Goal: Task Accomplishment & Management: Manage account settings

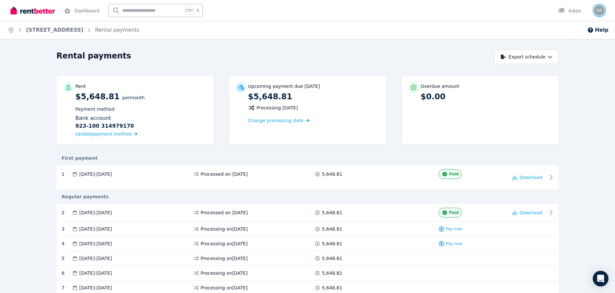
click at [601, 12] on img "button" at bounding box center [599, 10] width 10 height 10
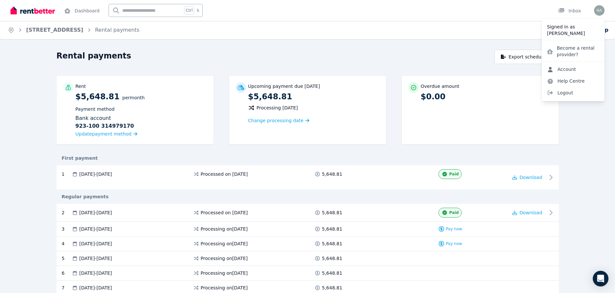
click at [563, 71] on link "Account" at bounding box center [561, 69] width 40 height 12
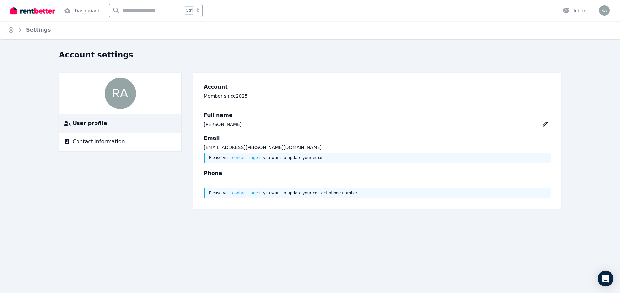
click at [97, 124] on span "User profile" at bounding box center [90, 124] width 34 height 8
click at [76, 11] on link "Dashboard" at bounding box center [82, 10] width 38 height 21
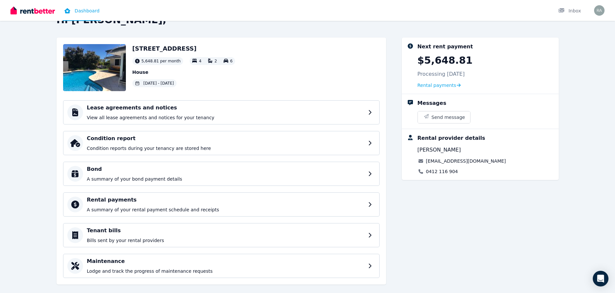
scroll to position [28, 0]
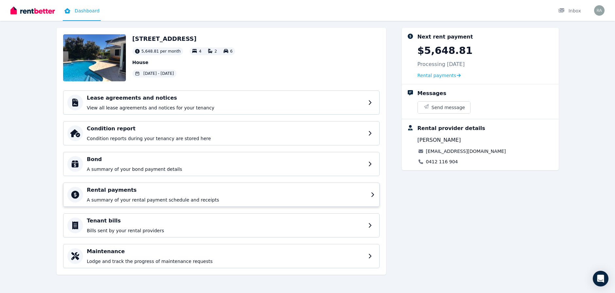
click at [131, 197] on p "A summary of your rental payment schedule and receipts" at bounding box center [227, 200] width 280 height 7
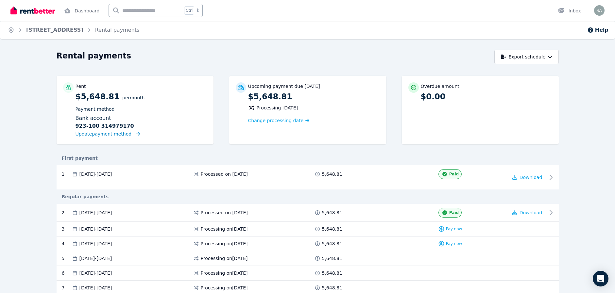
click at [119, 136] on span "Update payment method" at bounding box center [103, 133] width 56 height 5
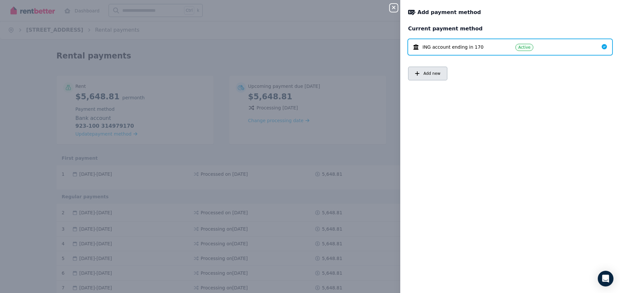
click at [423, 74] on button "Add new" at bounding box center [427, 74] width 39 height 14
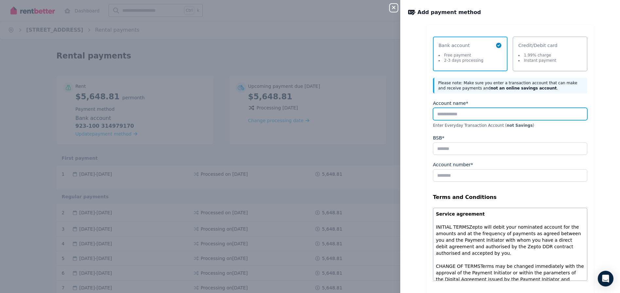
click at [453, 117] on input "Account name*" at bounding box center [510, 114] width 154 height 12
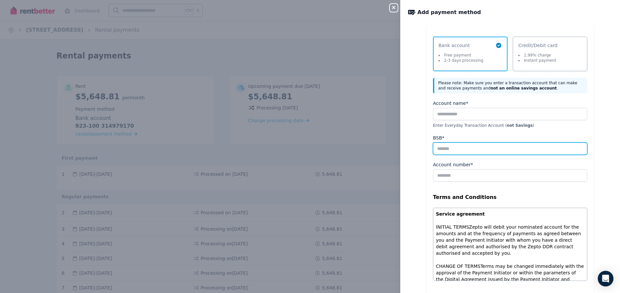
click at [441, 148] on input "BSB*" at bounding box center [510, 148] width 154 height 12
type input "******"
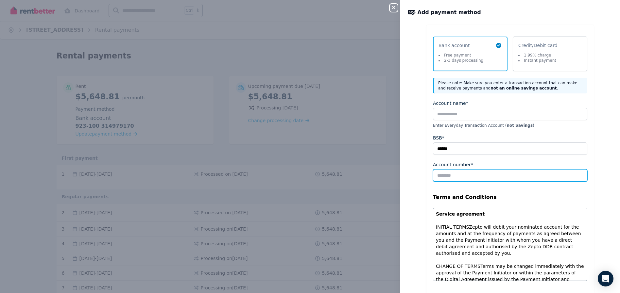
click at [433, 175] on input "Account number*" at bounding box center [510, 175] width 154 height 12
type input "*********"
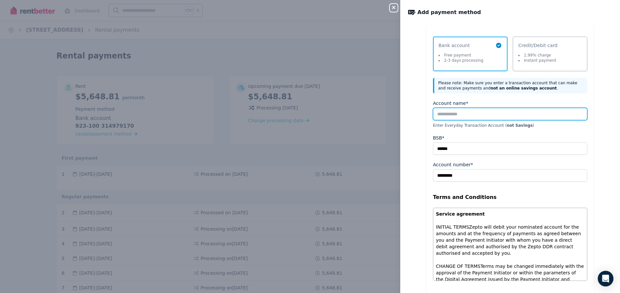
click at [450, 114] on input "Account name*" at bounding box center [510, 114] width 154 height 12
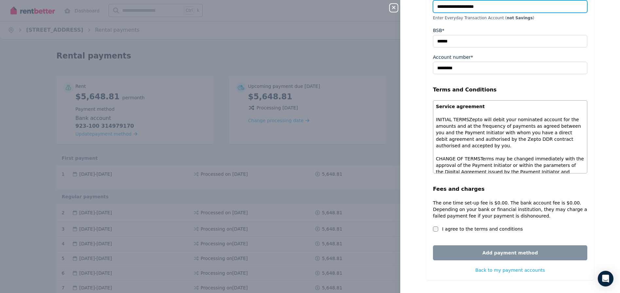
scroll to position [109, 0]
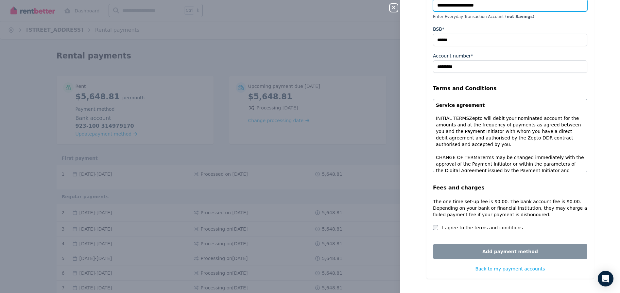
type input "**********"
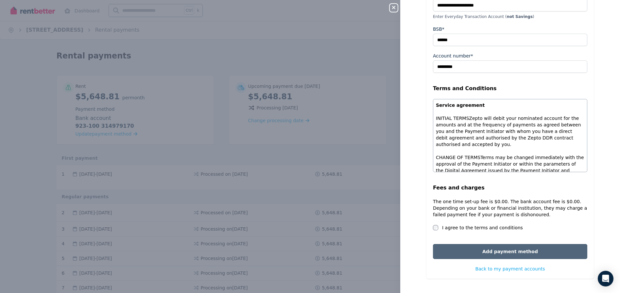
click at [513, 251] on button "Add payment method" at bounding box center [510, 251] width 154 height 15
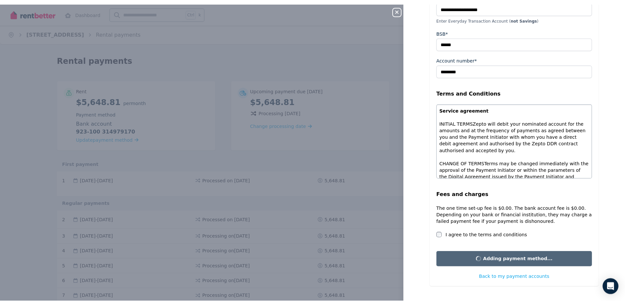
scroll to position [0, 0]
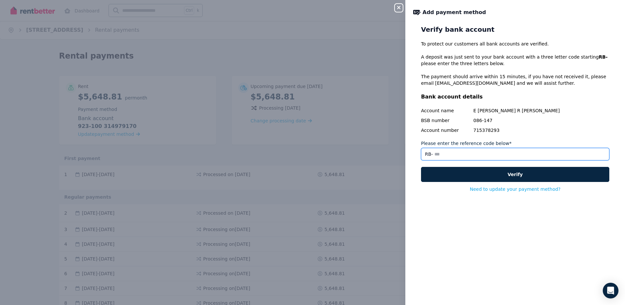
click at [442, 152] on input "Please enter the reference code below*" at bounding box center [515, 154] width 188 height 12
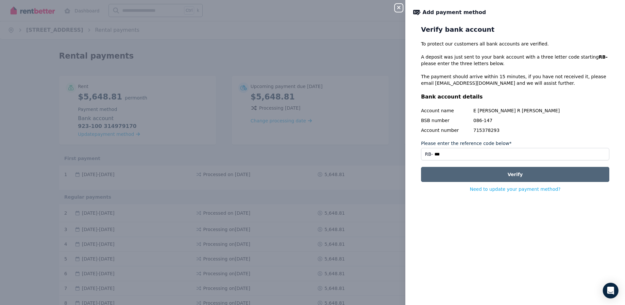
click at [507, 176] on button "Verify" at bounding box center [515, 174] width 188 height 15
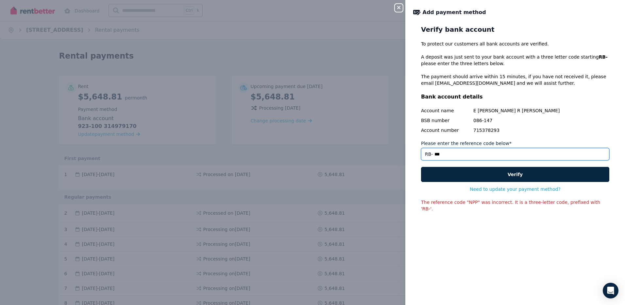
click at [440, 153] on input "***" at bounding box center [515, 154] width 188 height 12
type input "*"
type input "***"
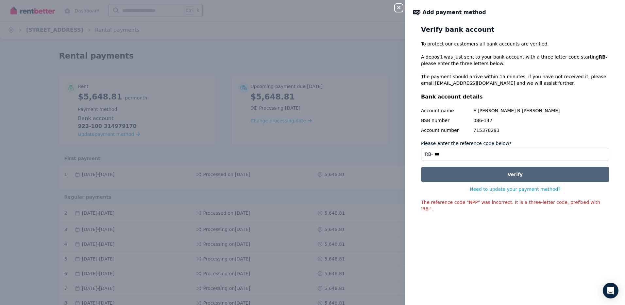
click at [475, 178] on button "Verify" at bounding box center [515, 174] width 188 height 15
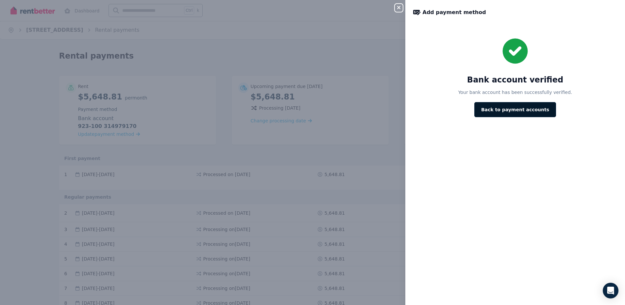
click at [504, 112] on button "Back to payment accounts" at bounding box center [515, 109] width 82 height 15
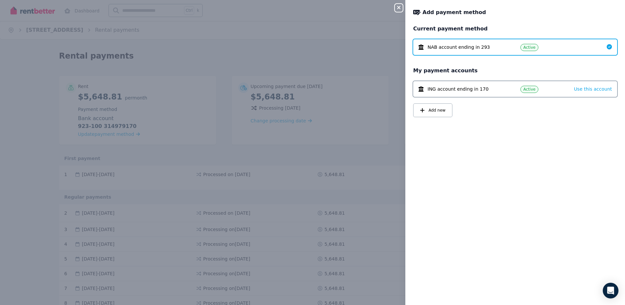
click at [451, 90] on span "ING account ending in 170" at bounding box center [457, 89] width 61 height 7
click at [491, 155] on div "Current payment method NAB account ending in 293 Active My payment accounts ING…" at bounding box center [515, 161] width 220 height 272
click at [399, 7] on icon "button" at bounding box center [398, 7] width 3 height 3
click at [397, 8] on icon "button" at bounding box center [399, 7] width 8 height 5
click at [528, 47] on span "Active" at bounding box center [529, 47] width 12 height 5
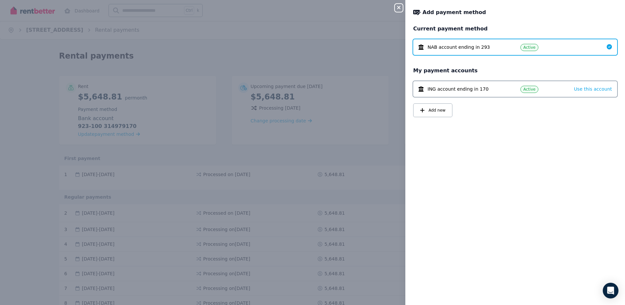
click at [313, 143] on div "Close panel Add payment method Current payment method NAB account ending in 293…" at bounding box center [312, 152] width 625 height 305
click at [560, 23] on div "Add payment method Current payment method NAB account ending in 293 Active My p…" at bounding box center [515, 152] width 220 height 305
click at [606, 45] on icon at bounding box center [608, 46] width 5 height 5
